Goal: Task Accomplishment & Management: Use online tool/utility

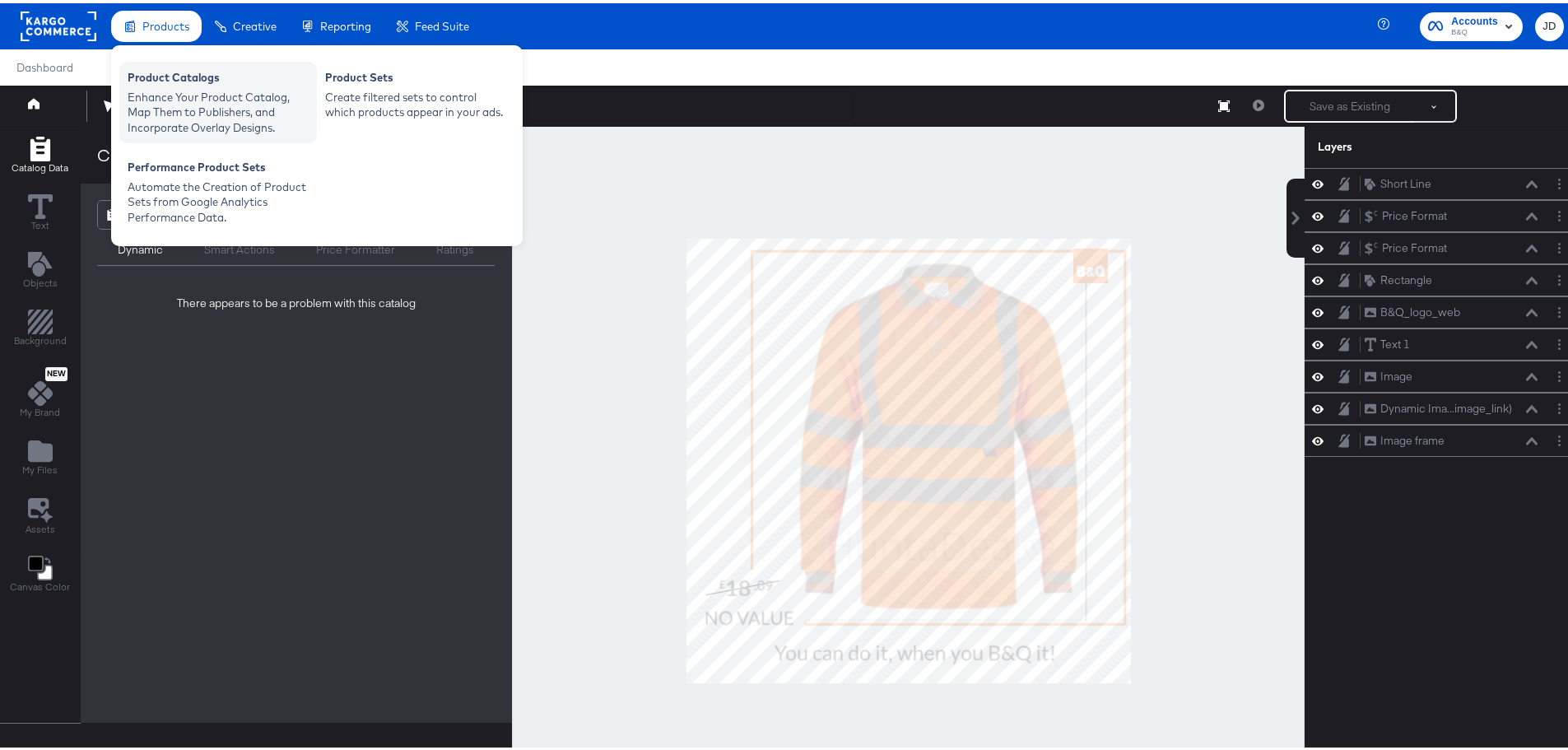
click at [174, 92] on div "Enhance Your Product Catalog, Map Them to Publishers, and Incorporate Overlay D…" at bounding box center [218, 110] width 181 height 46
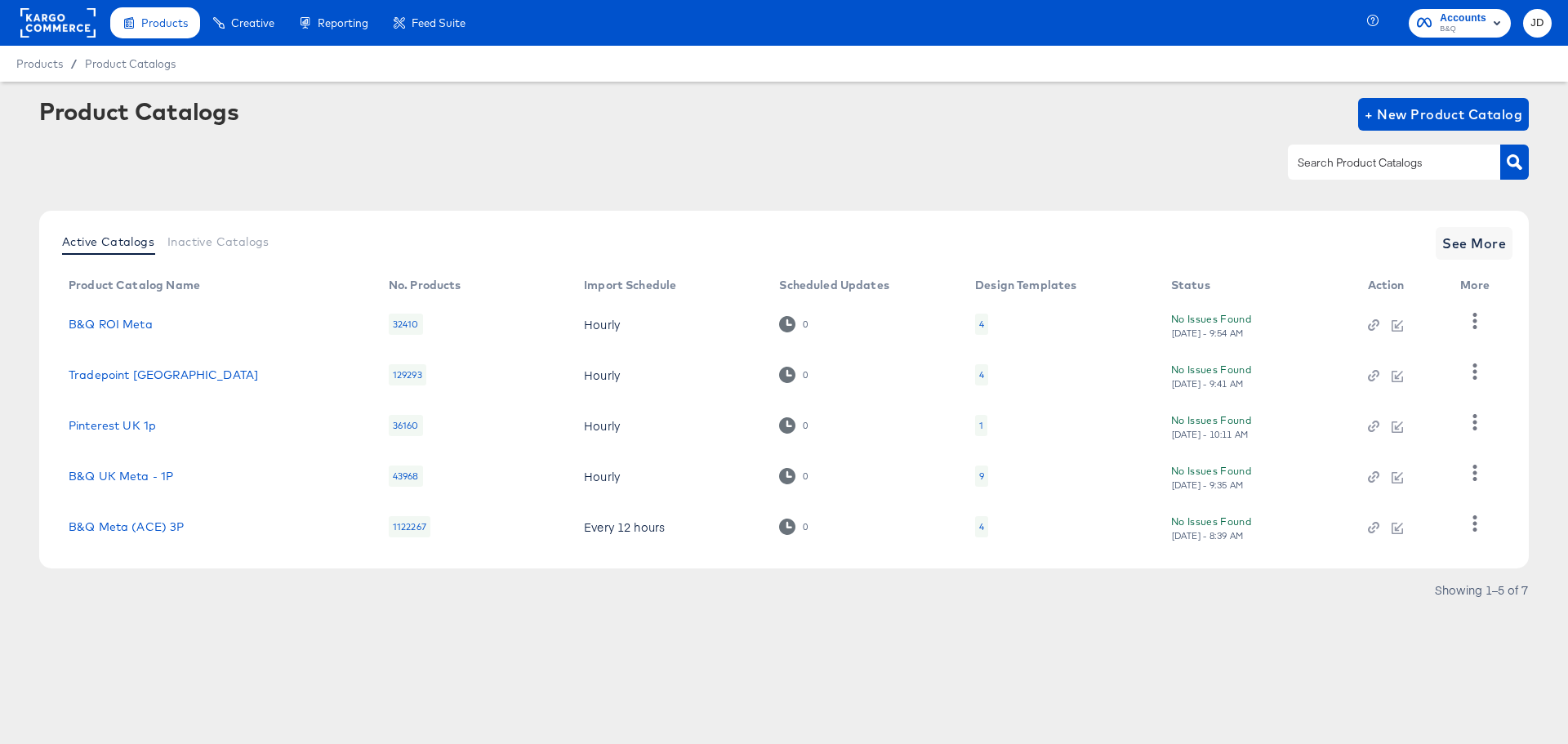
click at [977, 326] on div "4" at bounding box center [981, 324] width 13 height 21
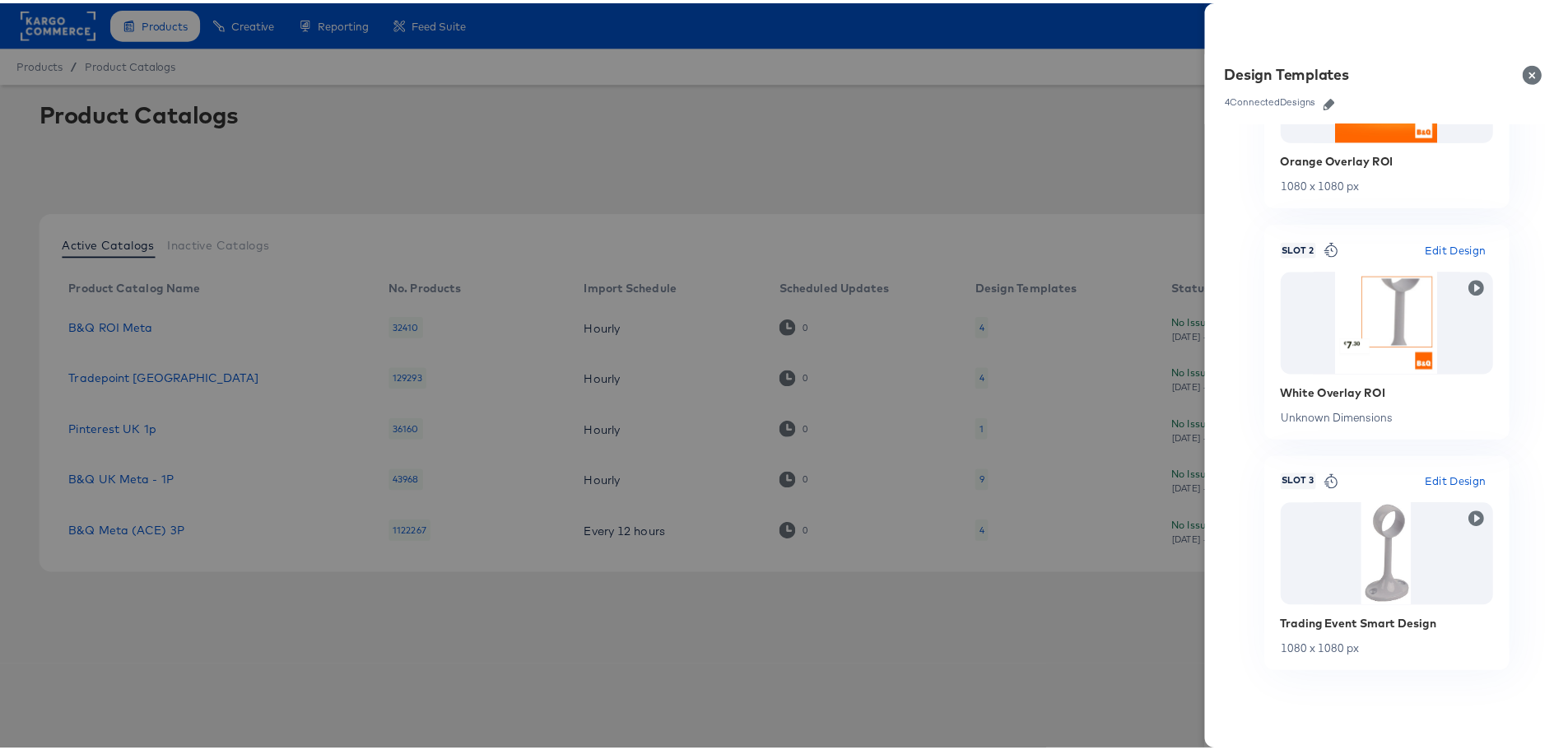
scroll to position [370, 0]
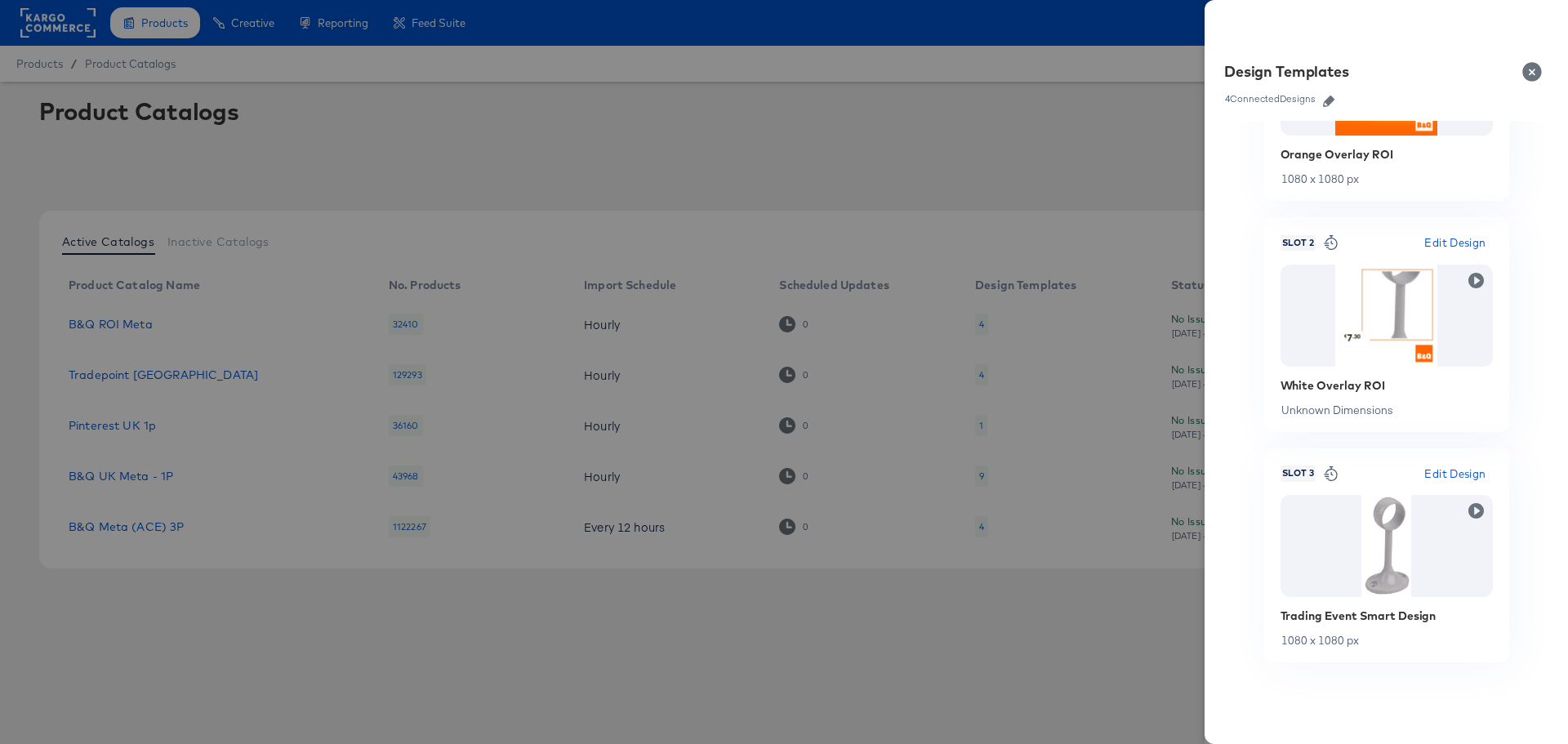
click at [1455, 470] on span "Edit Design" at bounding box center [1454, 474] width 61 height 19
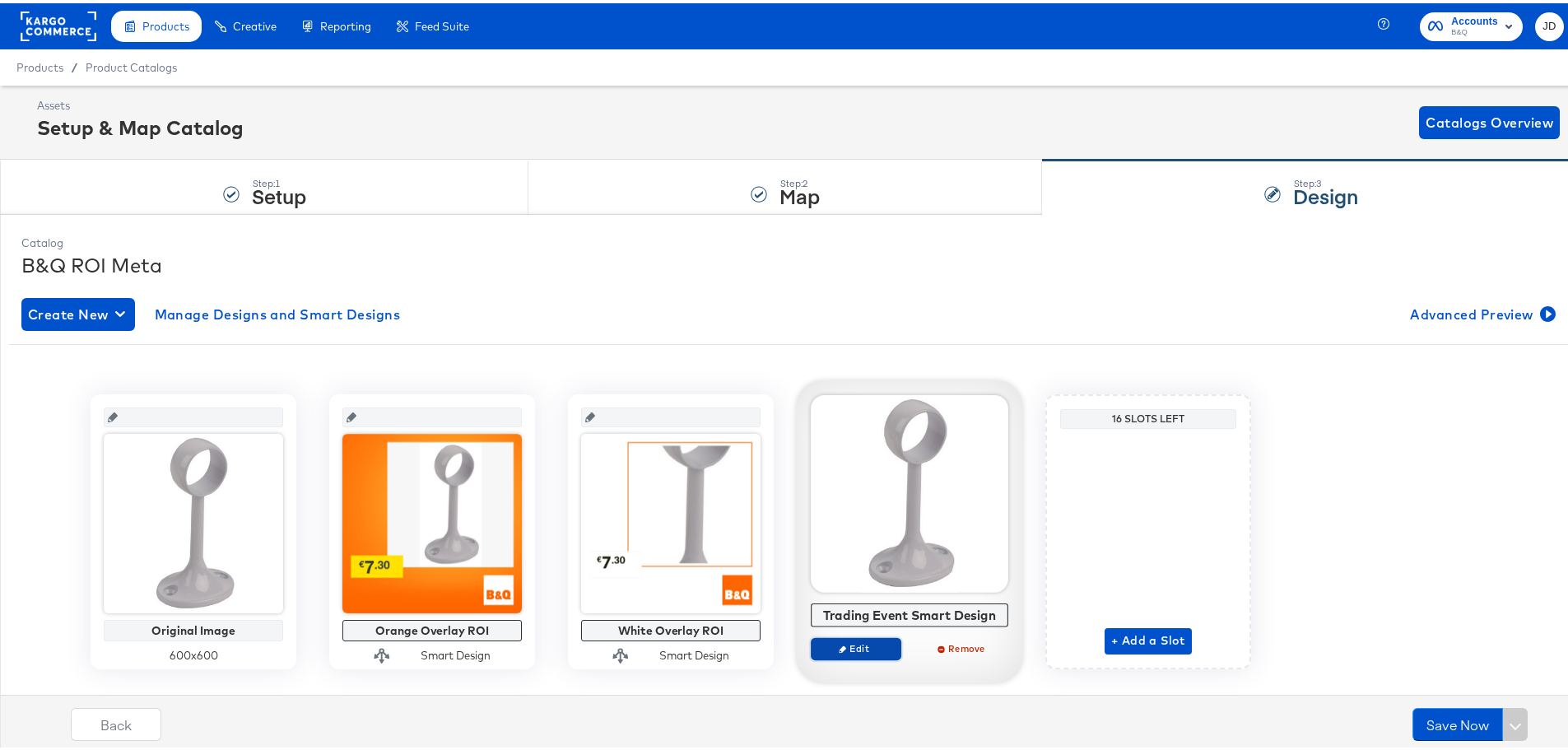
click at [860, 645] on span "Edit" at bounding box center [856, 645] width 76 height 12
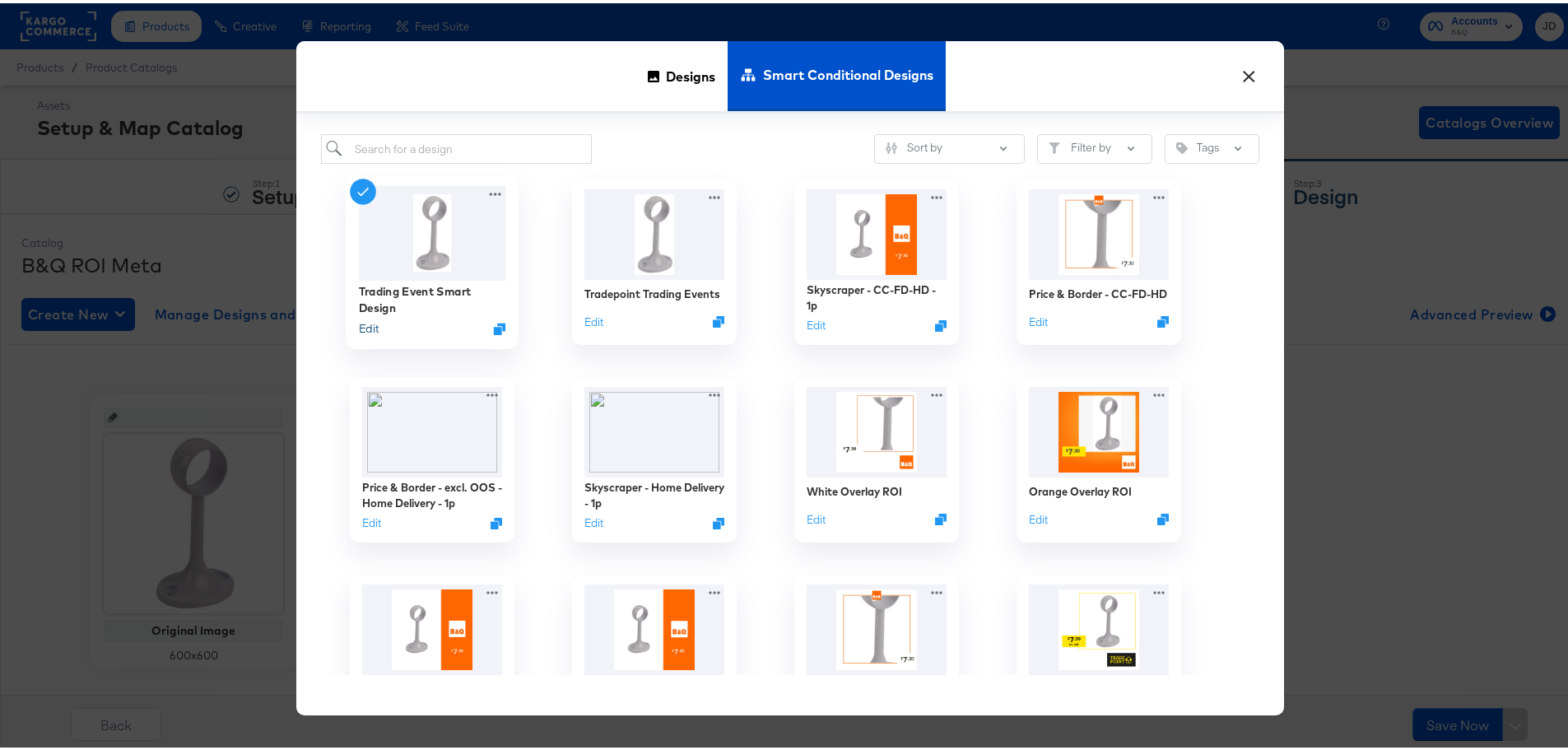
click at [370, 322] on button "Edit" at bounding box center [369, 325] width 20 height 16
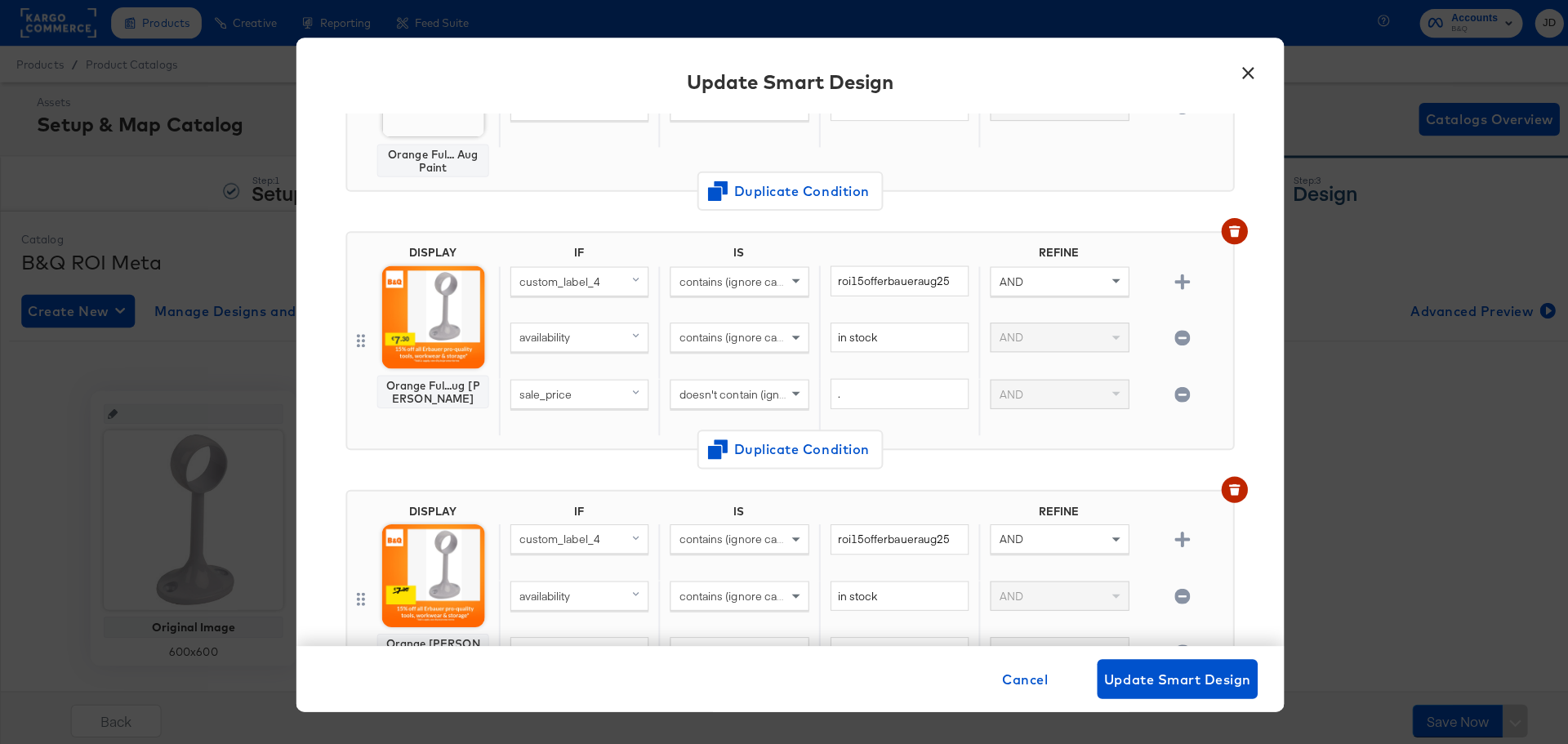
scroll to position [327, 0]
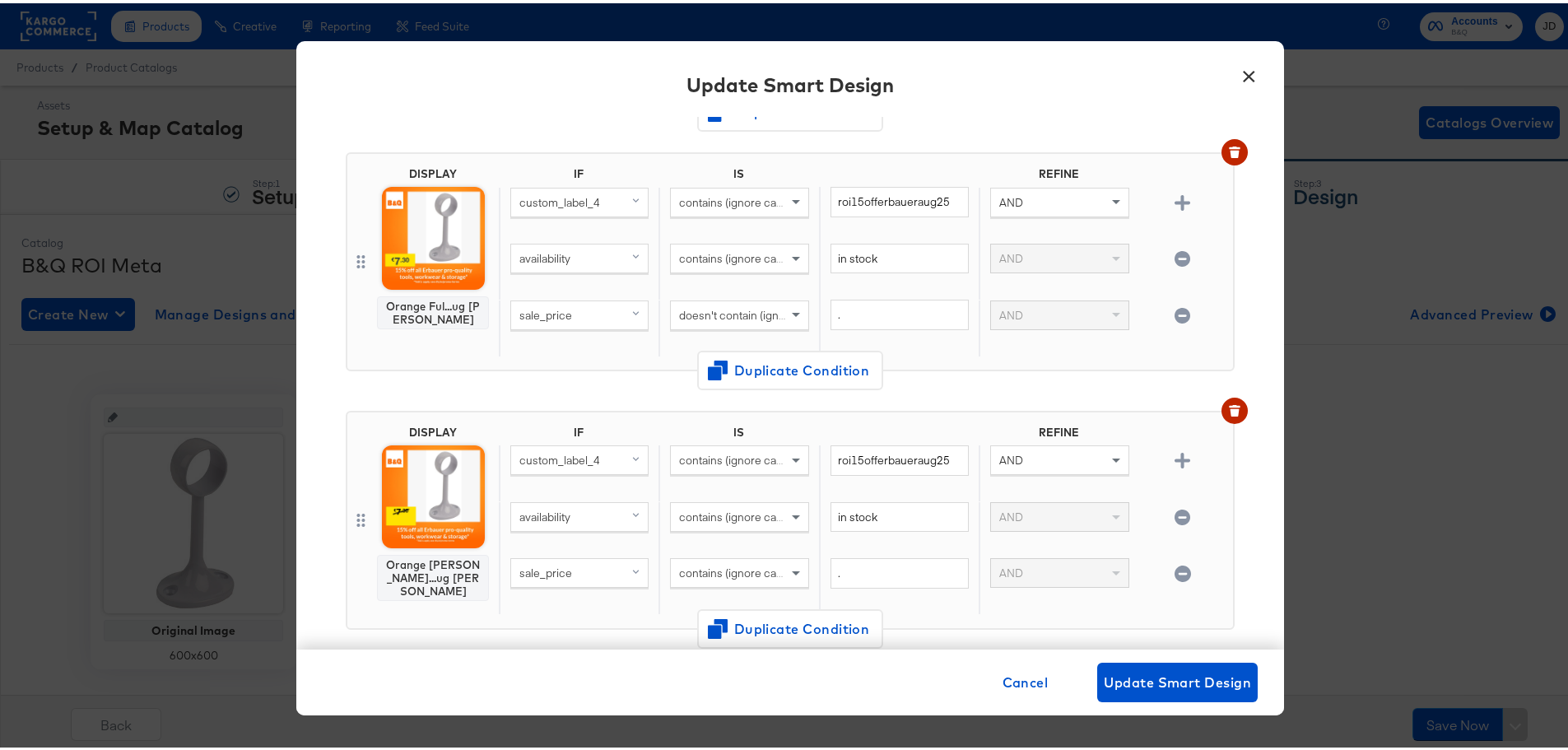
click at [1241, 72] on button "×" at bounding box center [1248, 69] width 30 height 30
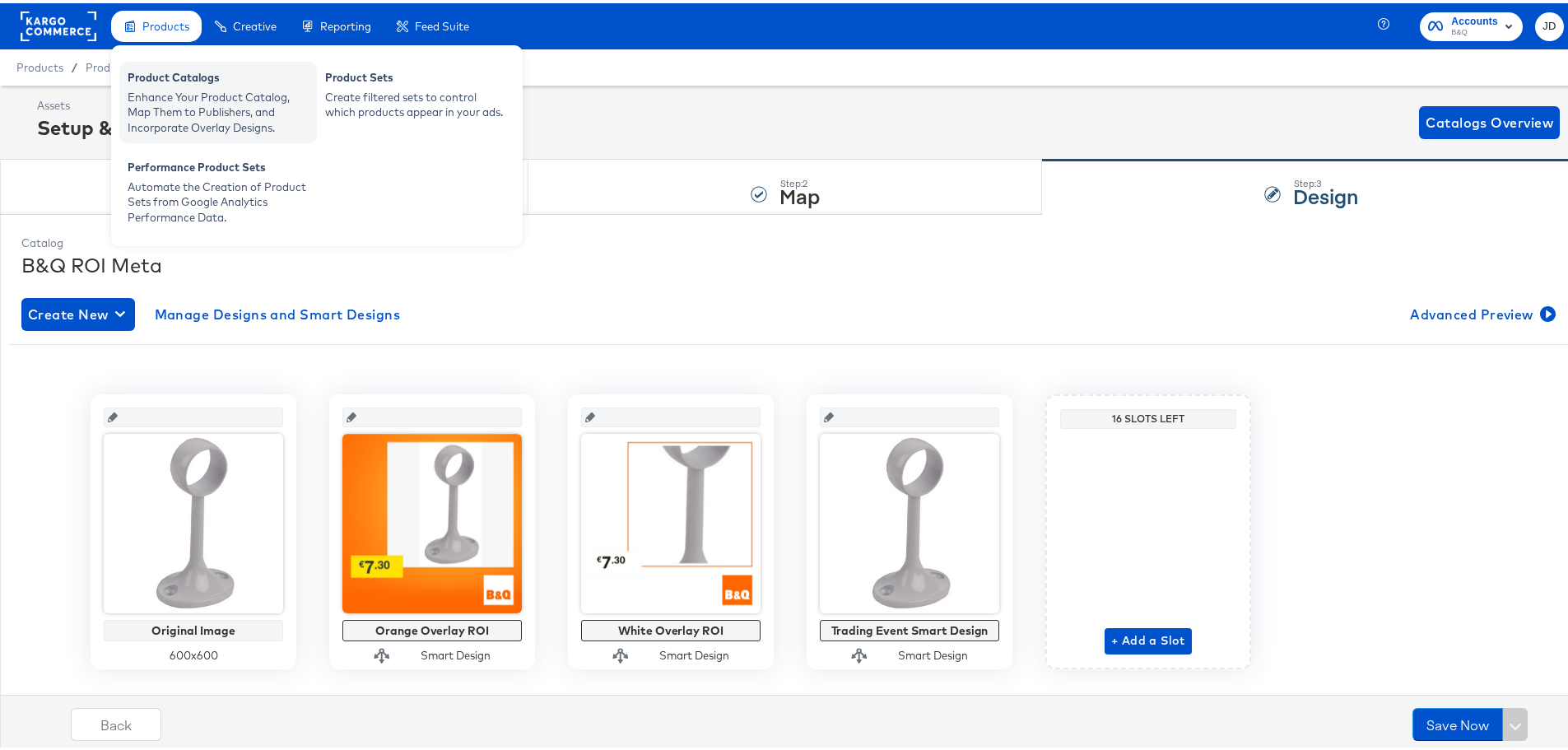
click at [172, 80] on div "Product Catalogs" at bounding box center [218, 77] width 181 height 20
